Goal: Task Accomplishment & Management: Complete application form

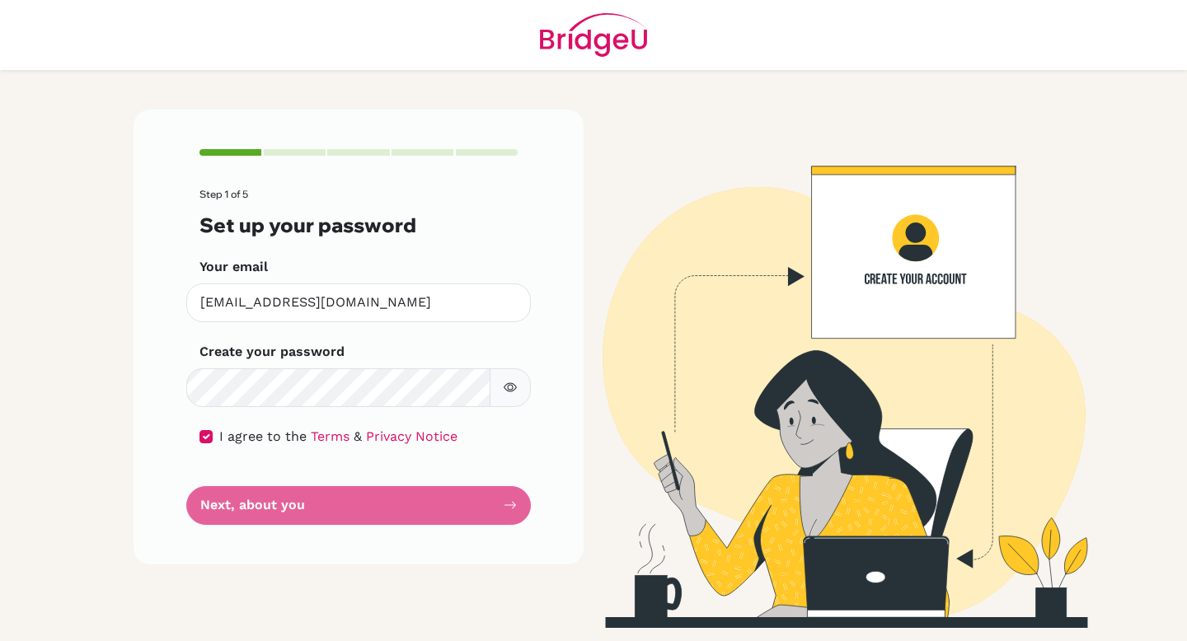
click at [455, 497] on form "Step 1 of 5 Set up your password Your email [EMAIL_ADDRESS][DOMAIN_NAME] Invali…" at bounding box center [358, 356] width 318 height 335
click at [273, 494] on form "Step 1 of 5 Set up your password Your email [EMAIL_ADDRESS][DOMAIN_NAME] Invali…" at bounding box center [358, 356] width 318 height 335
click at [493, 526] on div "Step 1 of 5 Set up your password Your email [EMAIL_ADDRESS][DOMAIN_NAME] Invali…" at bounding box center [359, 337] width 450 height 454
click at [517, 504] on form "Step 1 of 5 Set up your password Your email [EMAIL_ADDRESS][DOMAIN_NAME] Invali…" at bounding box center [358, 356] width 318 height 335
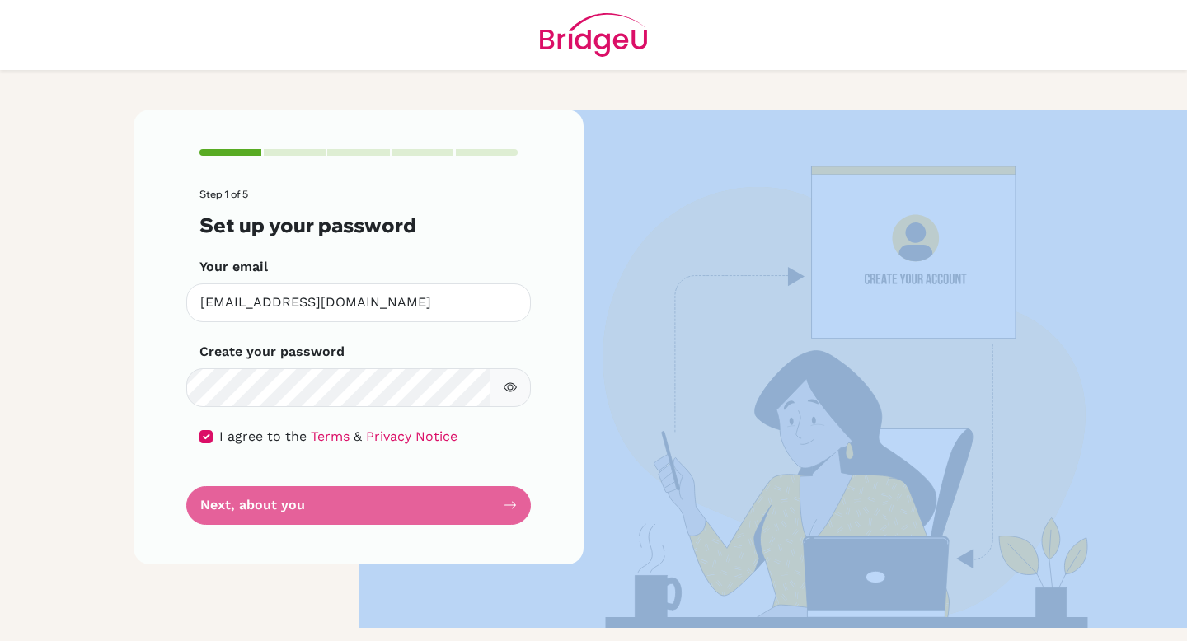
click at [517, 504] on form "Step 1 of 5 Set up your password Your email [EMAIL_ADDRESS][DOMAIN_NAME] Invali…" at bounding box center [358, 356] width 318 height 335
click at [516, 504] on form "Step 1 of 5 Set up your password Your email [EMAIL_ADDRESS][DOMAIN_NAME] Invali…" at bounding box center [358, 356] width 318 height 335
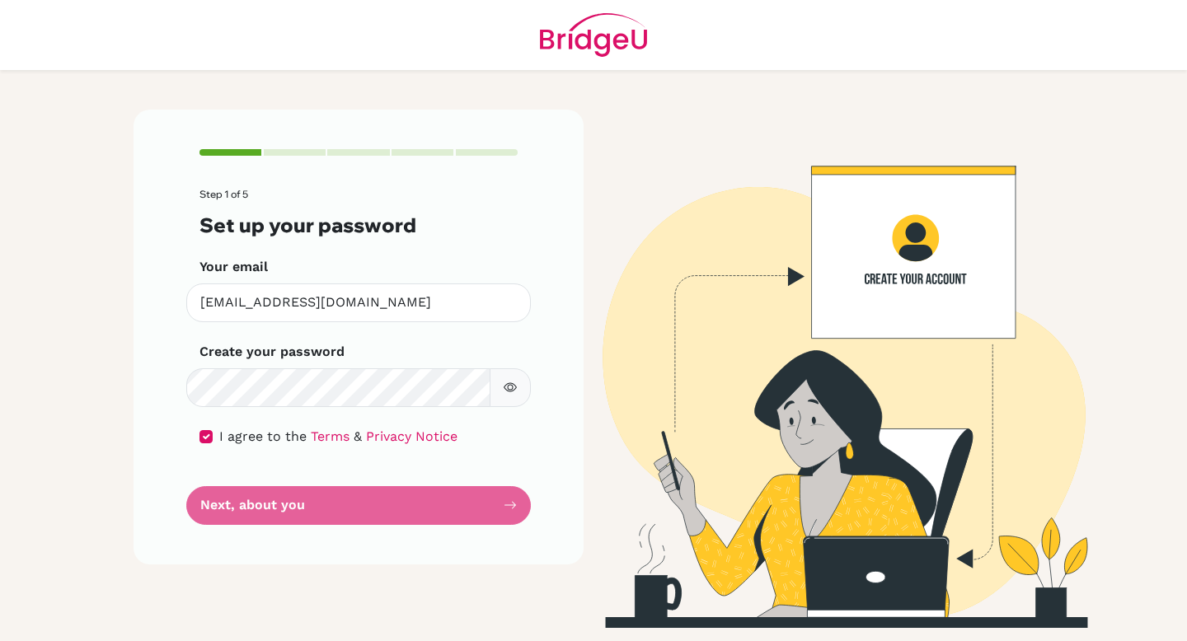
click at [509, 505] on form "Step 1 of 5 Set up your password Your email [EMAIL_ADDRESS][DOMAIN_NAME] Invali…" at bounding box center [358, 356] width 318 height 335
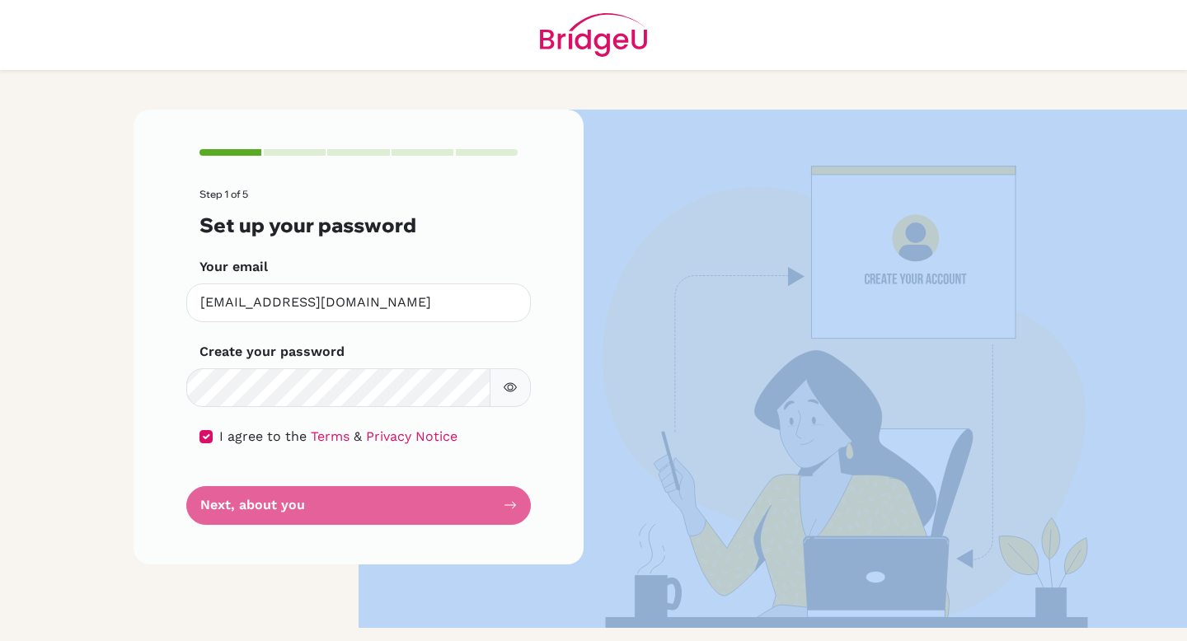
click at [509, 505] on form "Step 1 of 5 Set up your password Your email [EMAIL_ADDRESS][DOMAIN_NAME] Invali…" at bounding box center [358, 356] width 318 height 335
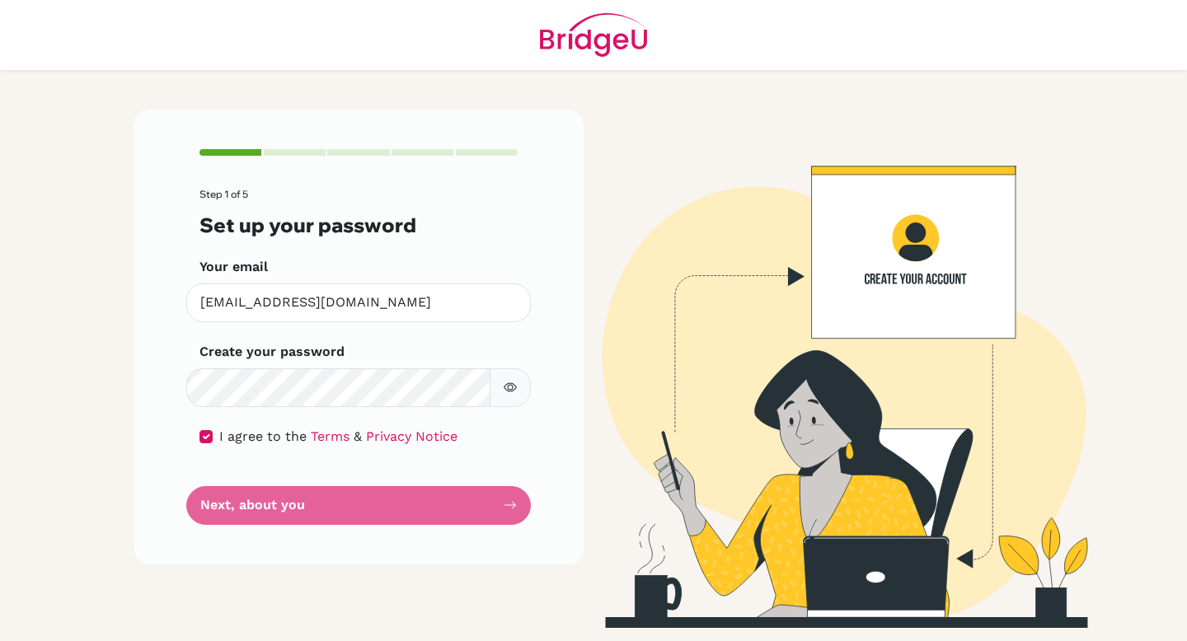
click at [510, 505] on form "Step 1 of 5 Set up your password Your email [EMAIL_ADDRESS][DOMAIN_NAME] Invali…" at bounding box center [358, 356] width 318 height 335
click at [512, 505] on form "Step 1 of 5 Set up your password Your email [EMAIL_ADDRESS][DOMAIN_NAME] Invali…" at bounding box center [358, 356] width 318 height 335
click at [513, 505] on form "Step 1 of 5 Set up your password Your email [EMAIL_ADDRESS][DOMAIN_NAME] Invali…" at bounding box center [358, 356] width 318 height 335
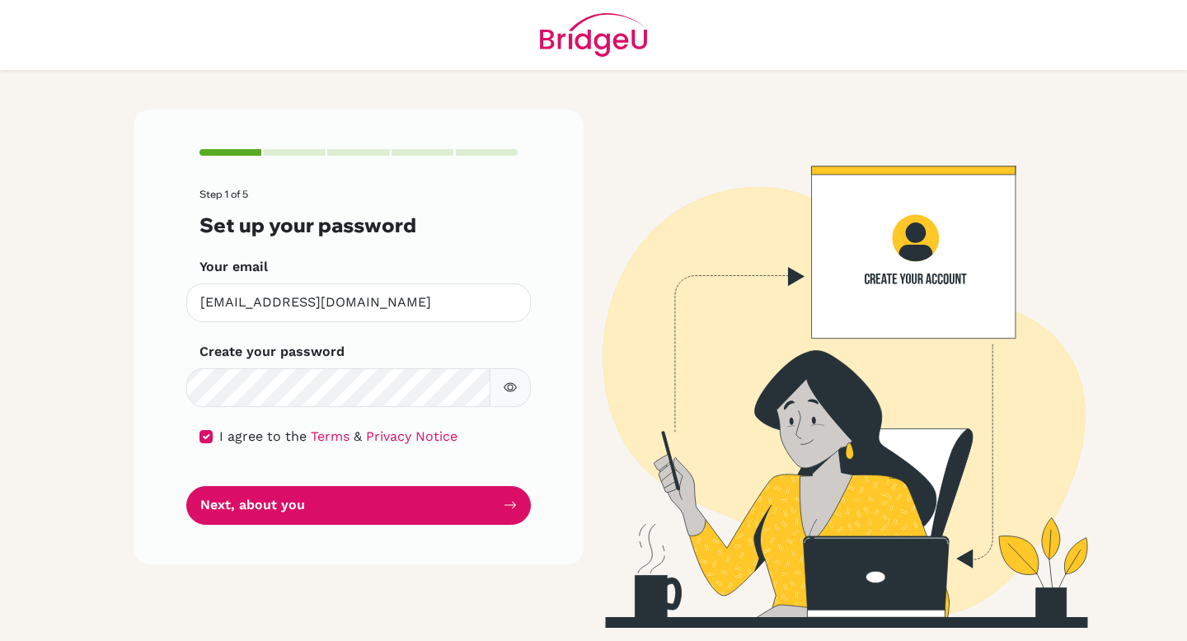
click at [513, 387] on icon "button" at bounding box center [510, 387] width 13 height 13
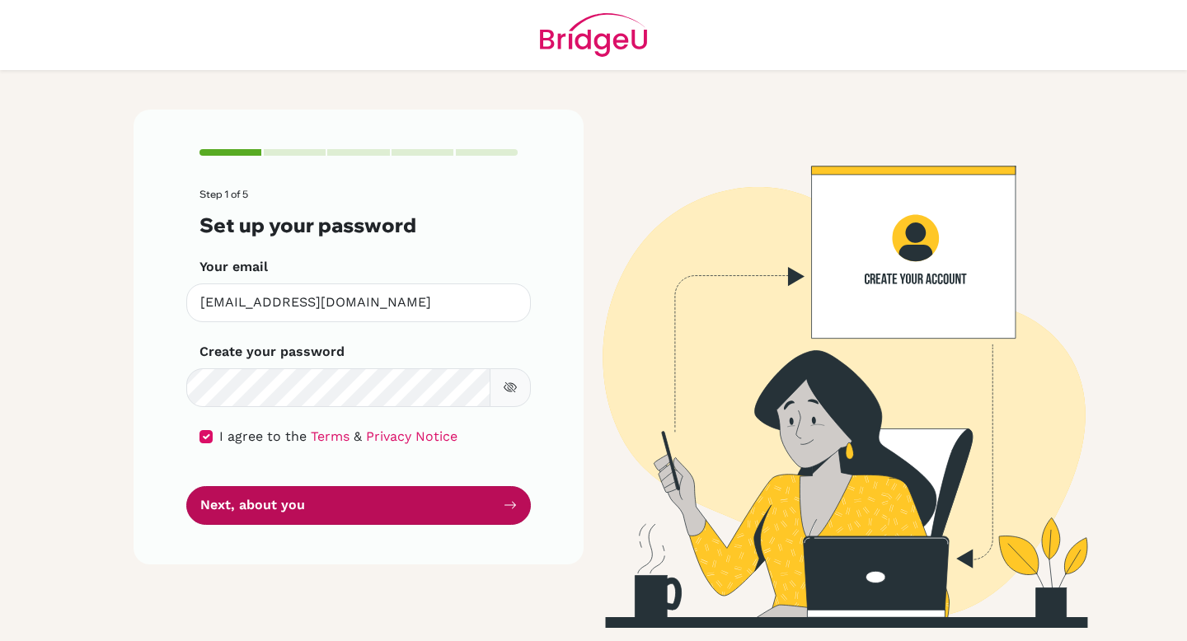
click at [405, 506] on button "Next, about you" at bounding box center [358, 505] width 345 height 39
click at [511, 506] on icon "submit" at bounding box center [510, 505] width 13 height 13
